Goal: Navigation & Orientation: Find specific page/section

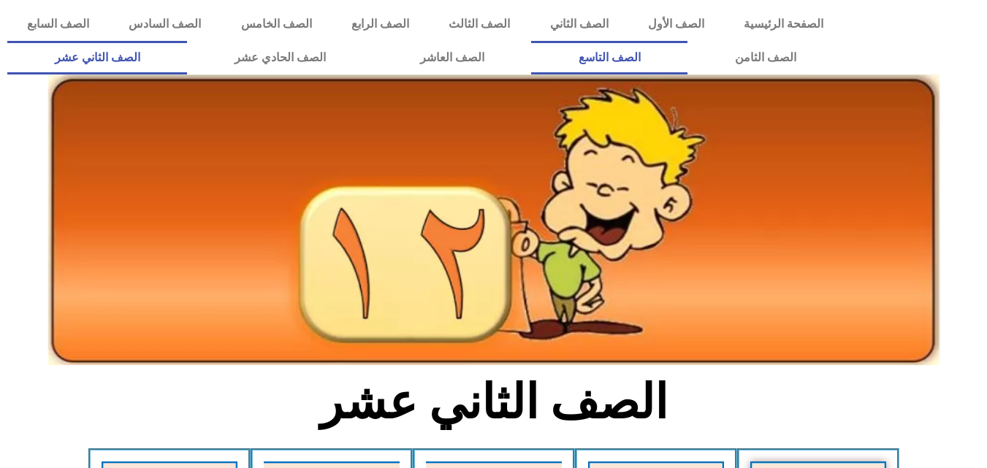
click at [531, 41] on link "الصف التاسع" at bounding box center [609, 58] width 156 height 34
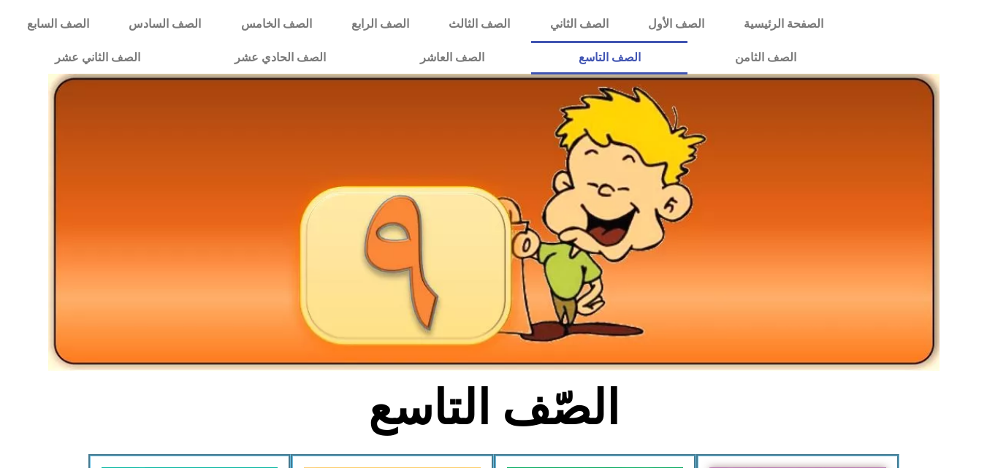
scroll to position [409, 0]
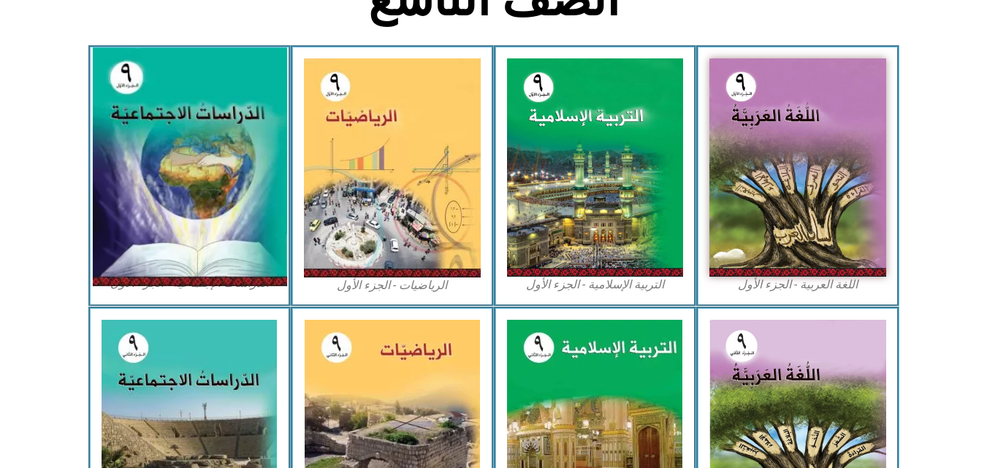
click at [251, 159] on img at bounding box center [189, 167] width 194 height 239
